Goal: Communication & Community: Participate in discussion

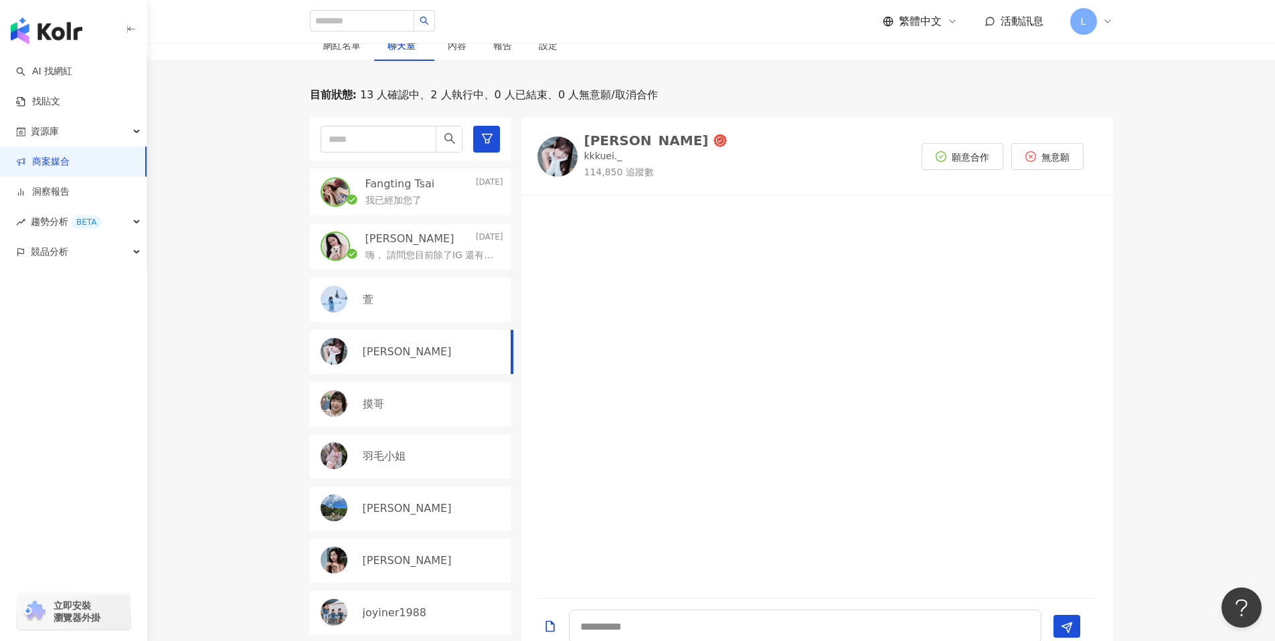
click at [63, 161] on link "商案媒合" at bounding box center [43, 161] width 54 height 13
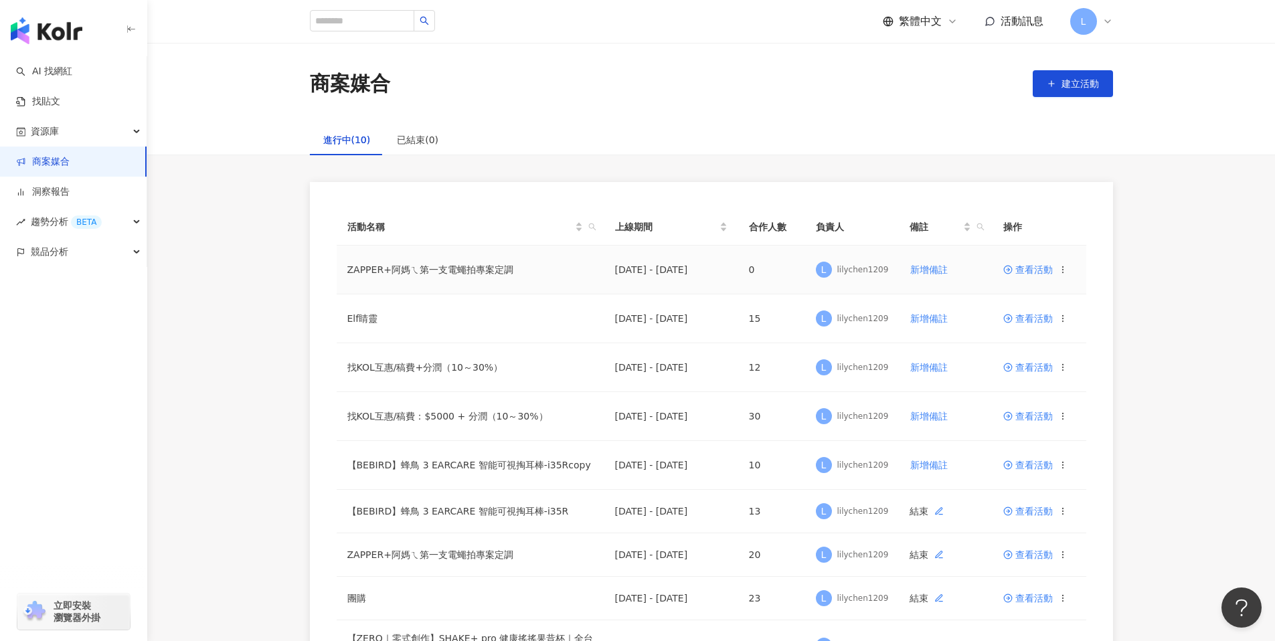
click at [1025, 264] on td "查看活動" at bounding box center [1040, 270] width 94 height 49
click at [1039, 271] on span "查看活動" at bounding box center [1028, 269] width 50 height 9
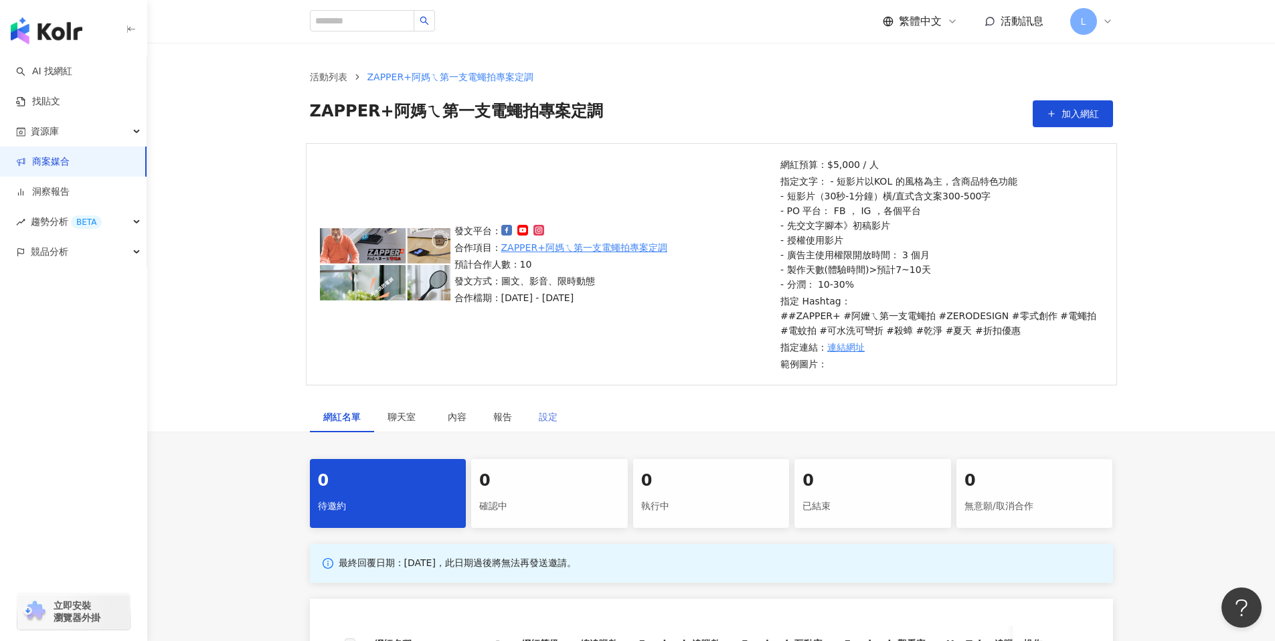
click at [558, 419] on div "設定" at bounding box center [548, 417] width 46 height 31
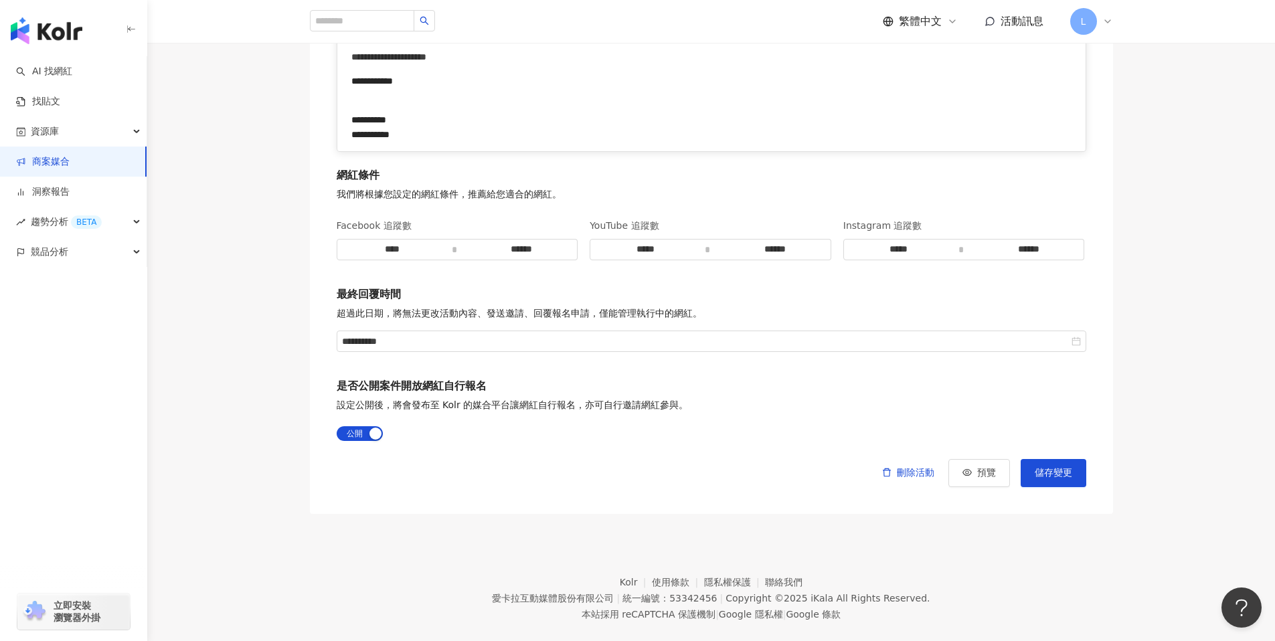
scroll to position [1953, 0]
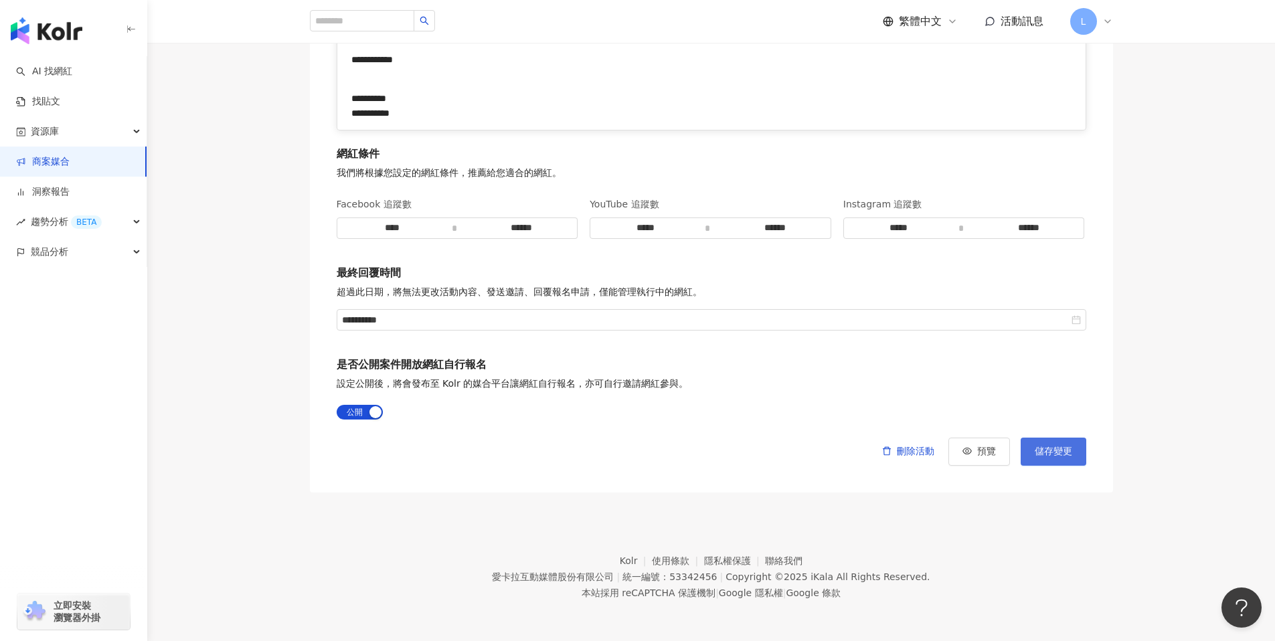
click at [1042, 454] on span "儲存變更" at bounding box center [1053, 451] width 37 height 11
click at [70, 164] on link "商案媒合" at bounding box center [43, 161] width 54 height 13
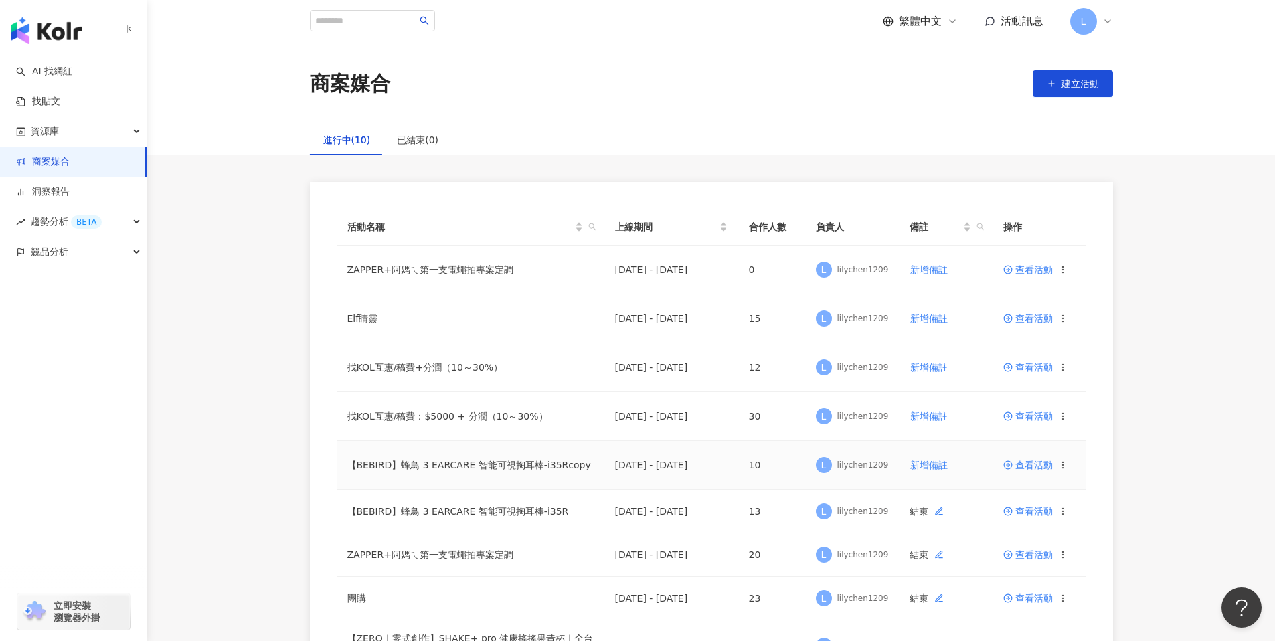
click at [1036, 464] on span "查看活動" at bounding box center [1028, 465] width 50 height 9
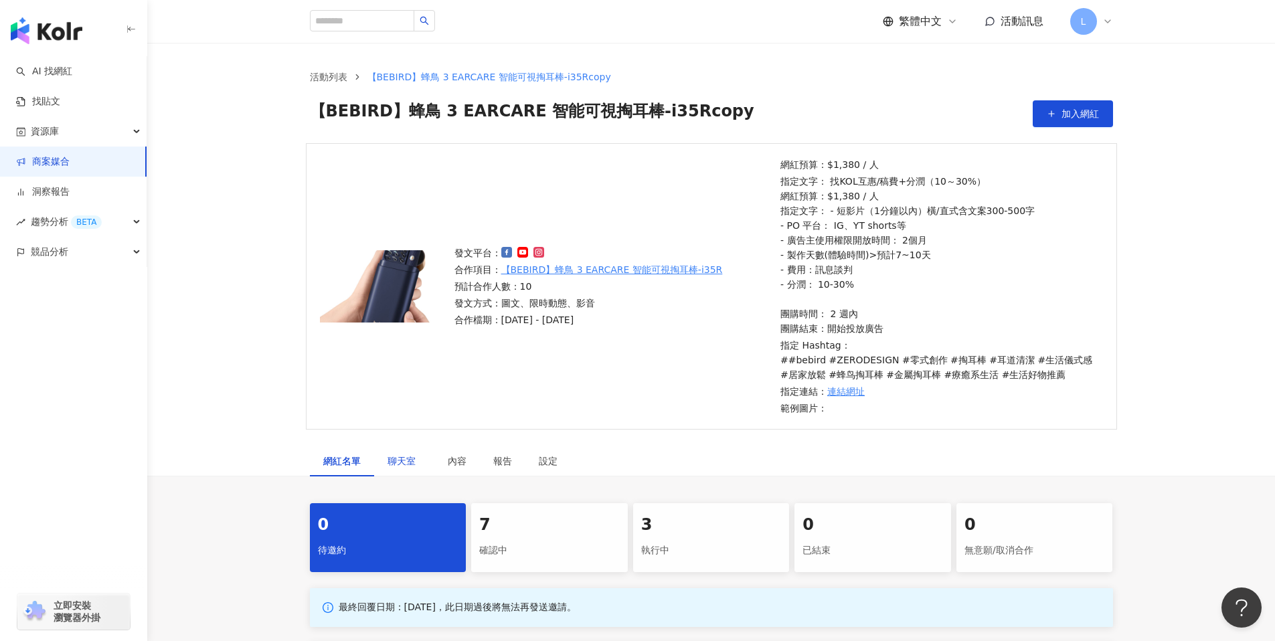
click at [418, 459] on span "聊天室" at bounding box center [404, 460] width 33 height 9
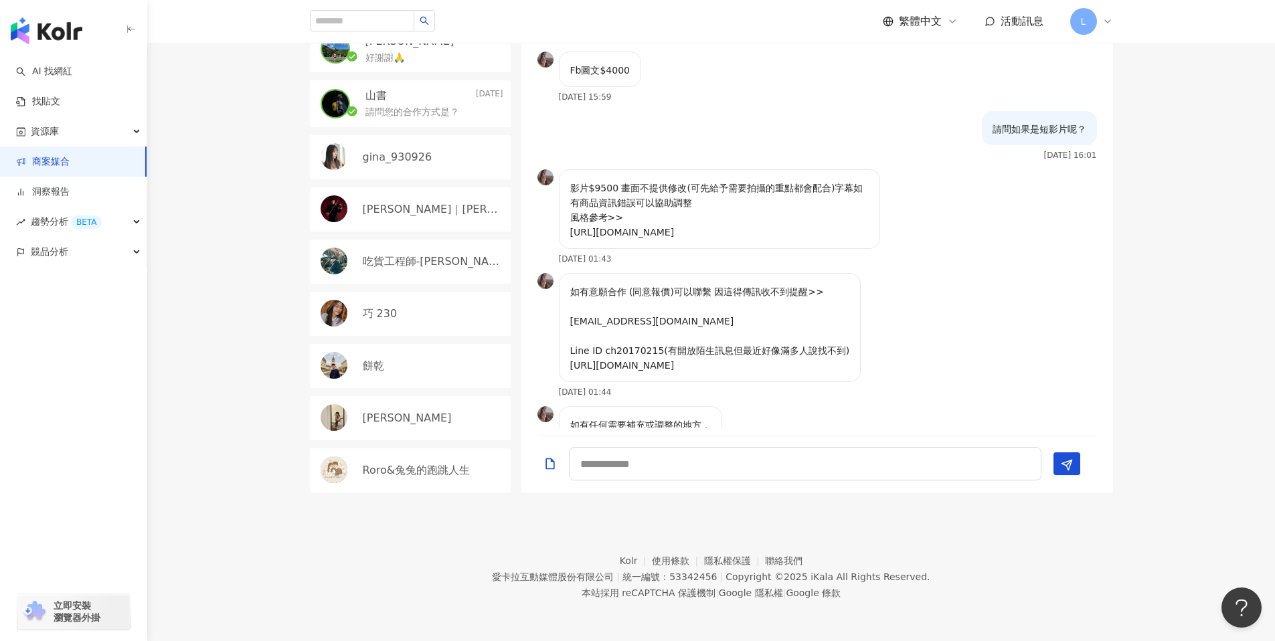
scroll to position [208, 0]
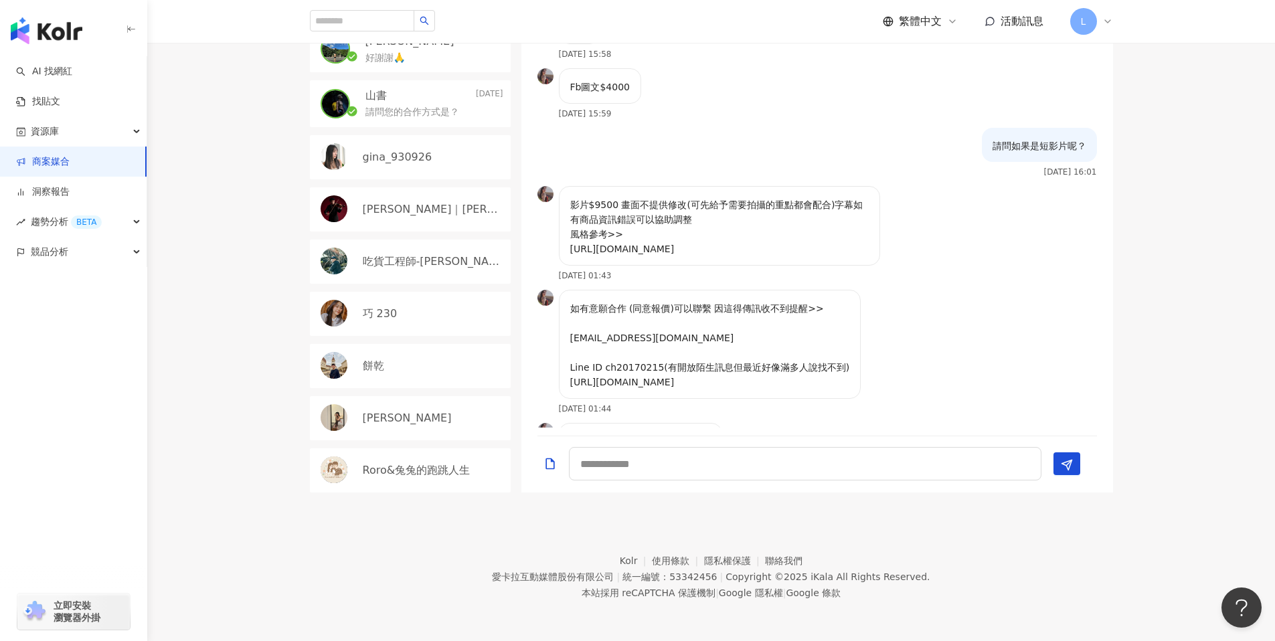
click at [446, 255] on div "吃貨工程師-[PERSON_NAME]" at bounding box center [433, 261] width 141 height 15
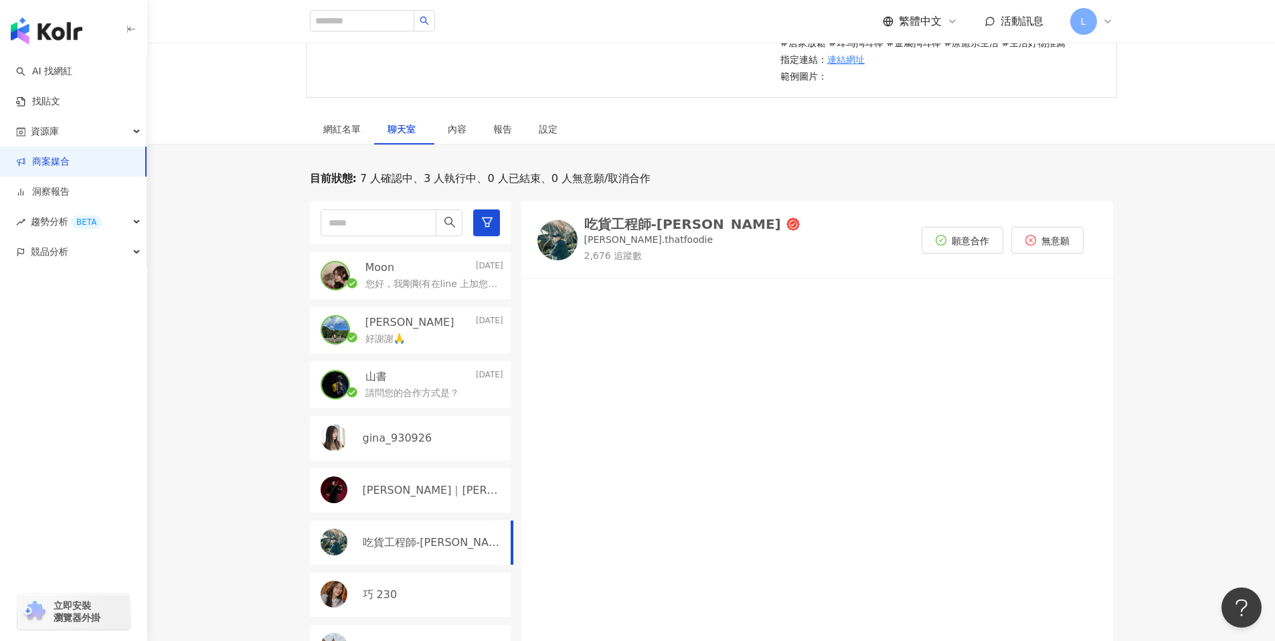
scroll to position [402, 0]
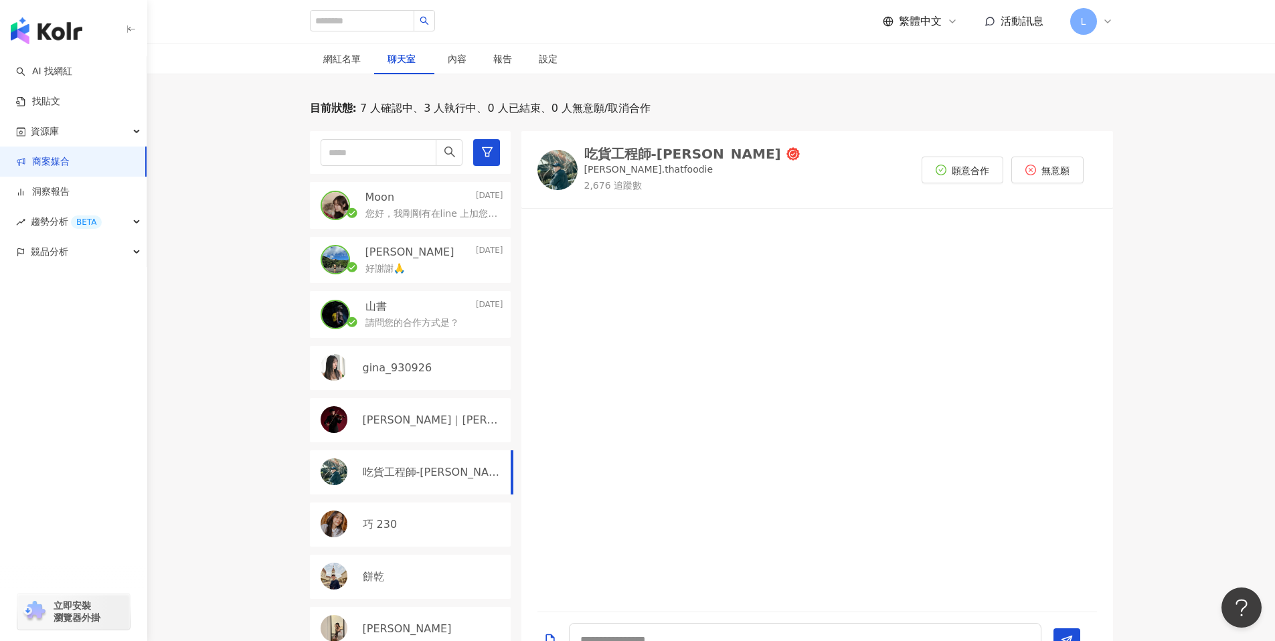
click at [764, 297] on div at bounding box center [817, 410] width 592 height 387
